Goal: Task Accomplishment & Management: Complete application form

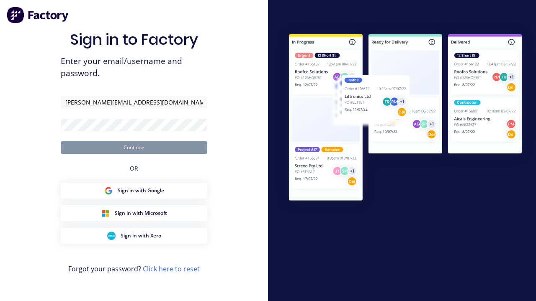
type input "[PERSON_NAME][EMAIL_ADDRESS][DOMAIN_NAME]"
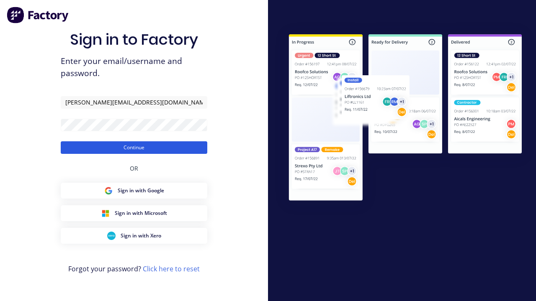
click at [134, 147] on button "Continue" at bounding box center [134, 147] width 147 height 13
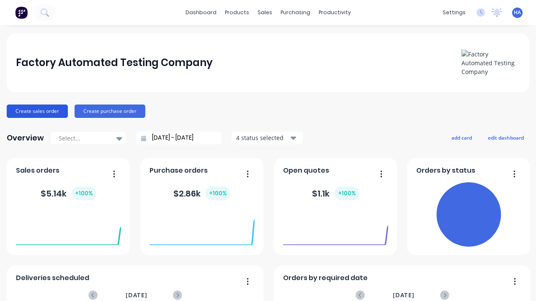
click at [37, 111] on button "Create sales order" at bounding box center [37, 111] width 61 height 13
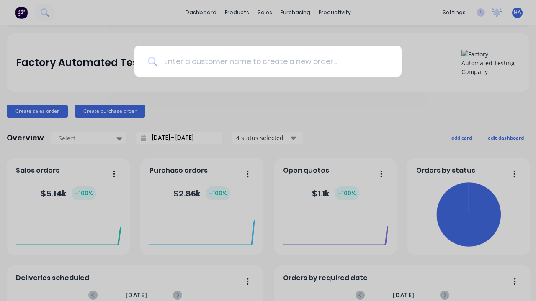
click at [272, 61] on input at bounding box center [272, 61] width 231 height 31
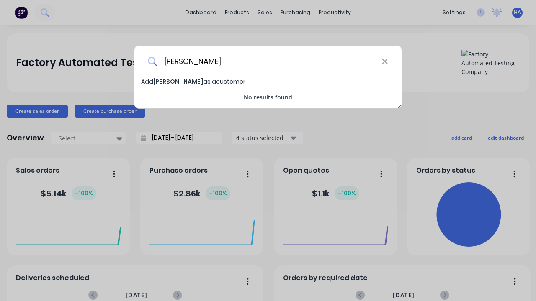
type input "[PERSON_NAME]"
click at [148, 82] on span "Add [PERSON_NAME] as a customer" at bounding box center [193, 81] width 104 height 8
select select "AU"
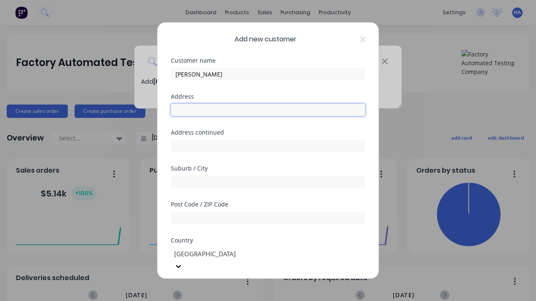
click at [268, 110] on input "text" at bounding box center [268, 110] width 194 height 13
type input "[STREET_ADDRESS]"
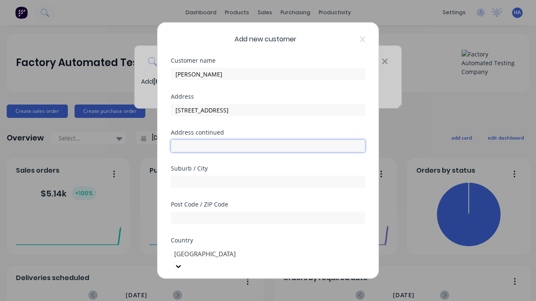
click at [268, 146] on input "text" at bounding box center [268, 146] width 194 height 13
type input "50 [PERSON_NAME] [PERSON_NAME]"
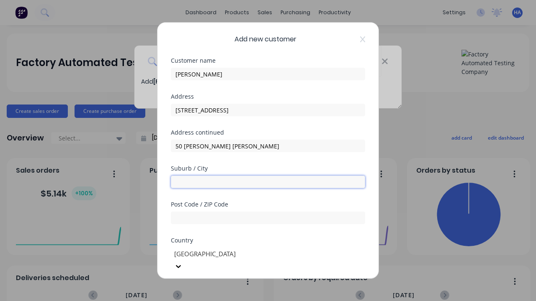
click at [268, 182] on input "text" at bounding box center [268, 182] width 194 height 13
type input "Onavtak"
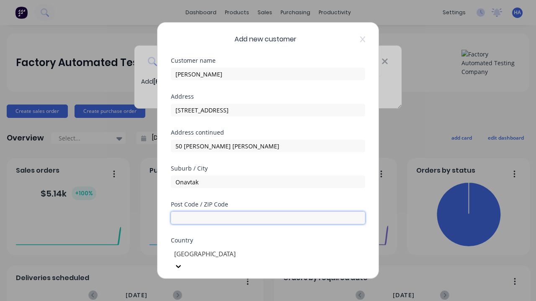
click at [268, 218] on input "text" at bounding box center [268, 218] width 194 height 13
type input "4120"
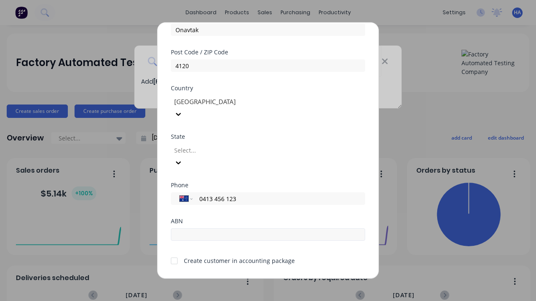
type input "0413 456 123"
click at [268, 229] on input "text" at bounding box center [268, 235] width 194 height 13
type input "12341234"
click at [242, 279] on button "Save" at bounding box center [242, 285] width 46 height 13
